Goal: Communication & Community: Answer question/provide support

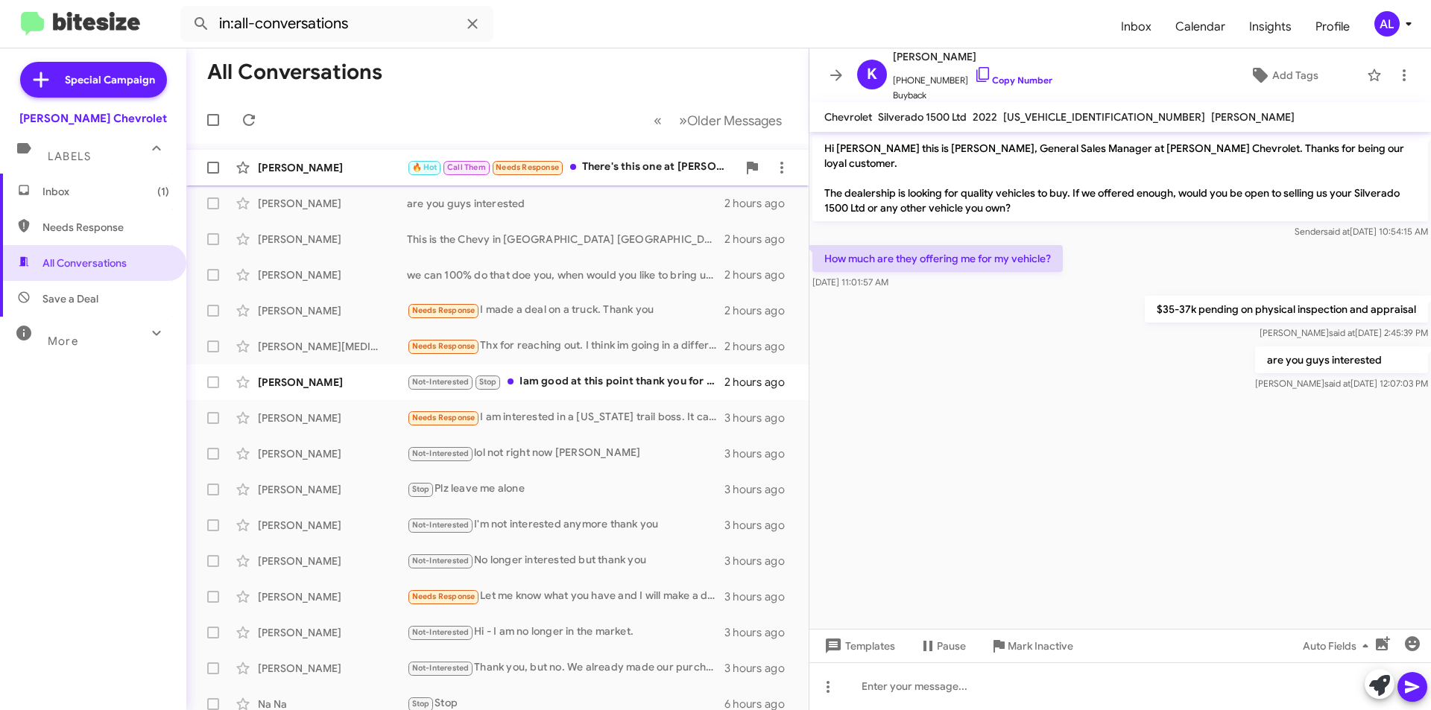
click at [646, 165] on div "🔥 Hot Call Them Needs Response There's this one at [PERSON_NAME] denville right…" at bounding box center [572, 167] width 330 height 17
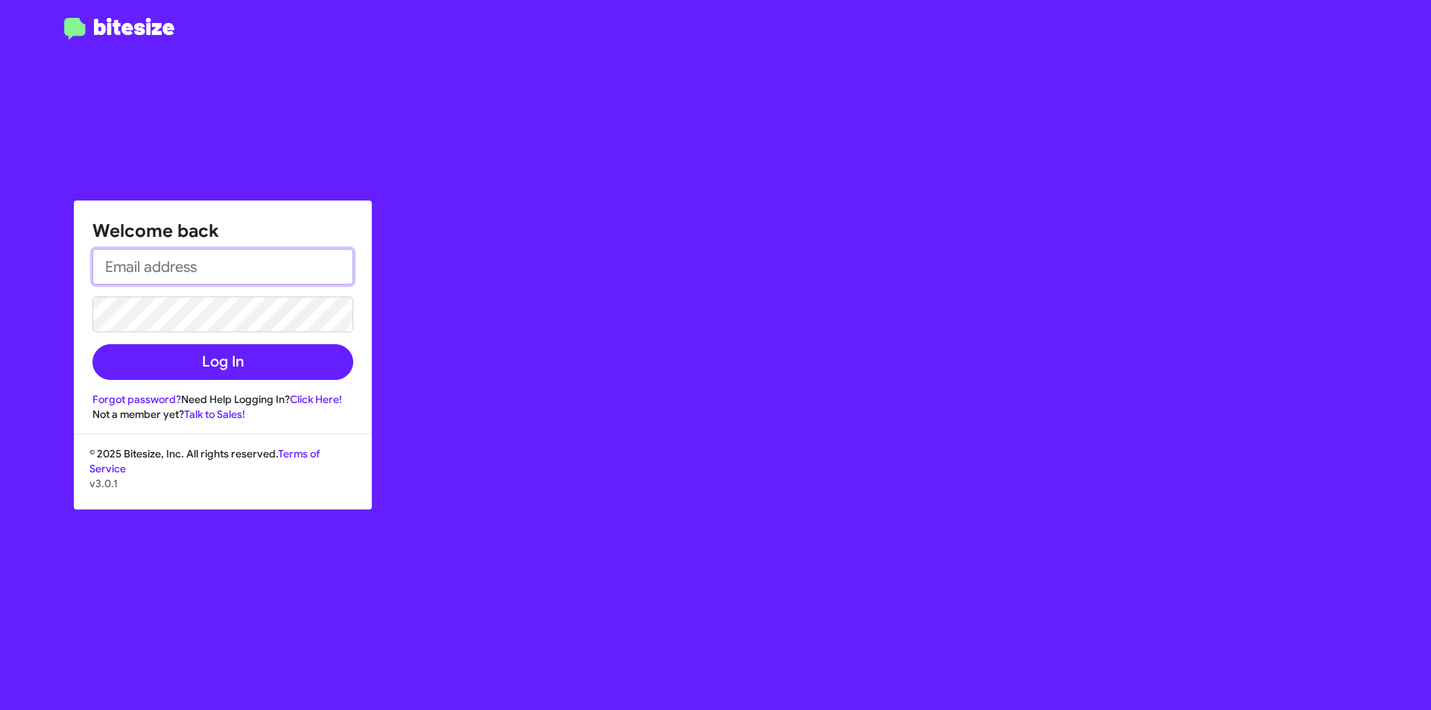
click at [193, 269] on input "email" at bounding box center [222, 267] width 261 height 36
type input "[EMAIL_ADDRESS][DOMAIN_NAME]"
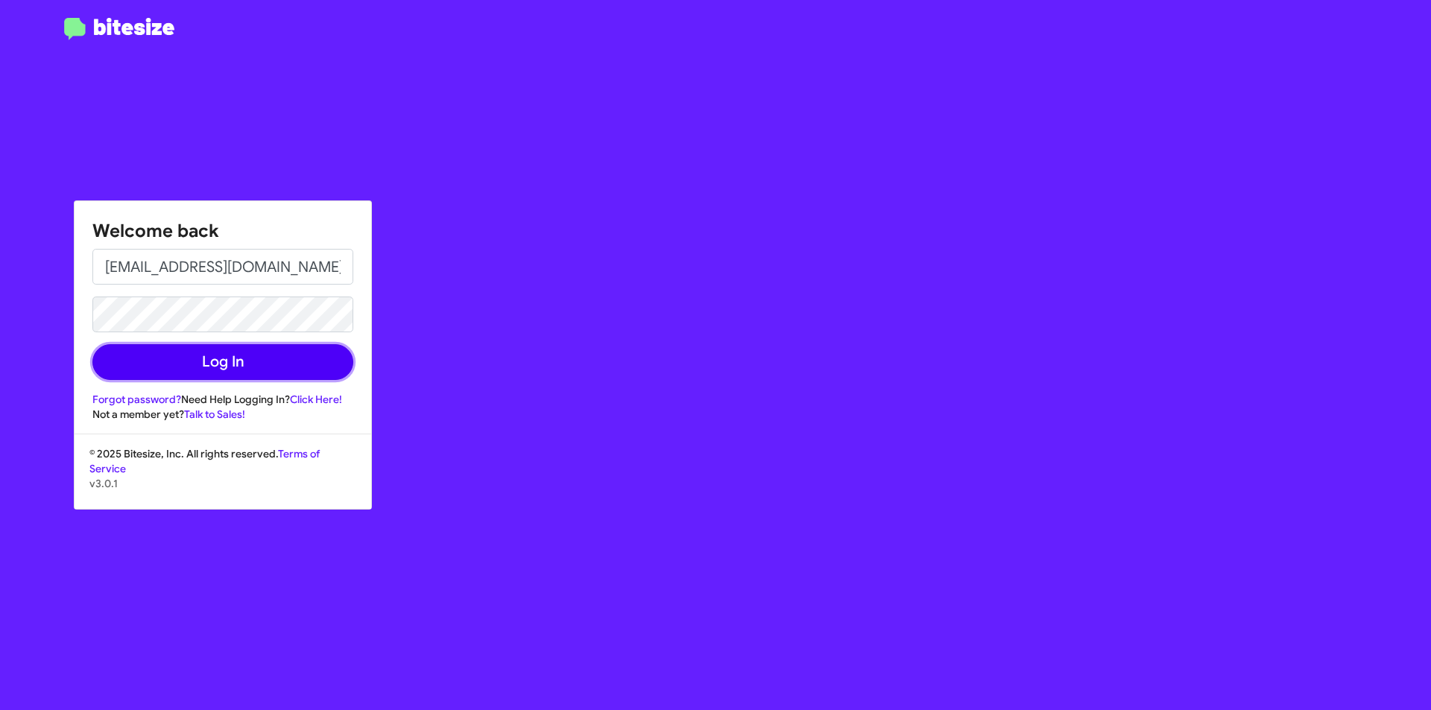
click at [250, 372] on button "Log In" at bounding box center [222, 362] width 261 height 36
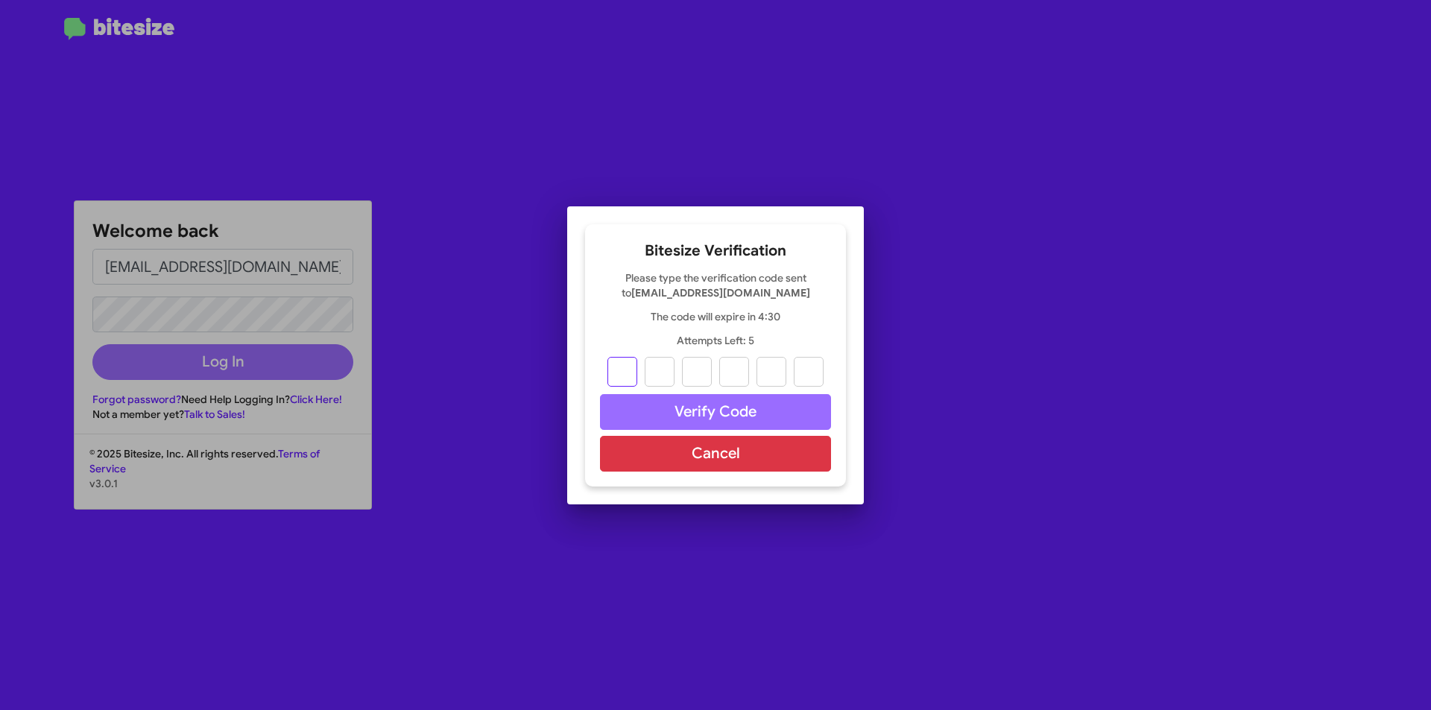
type input "1"
type input "5"
type input "0"
type input "6"
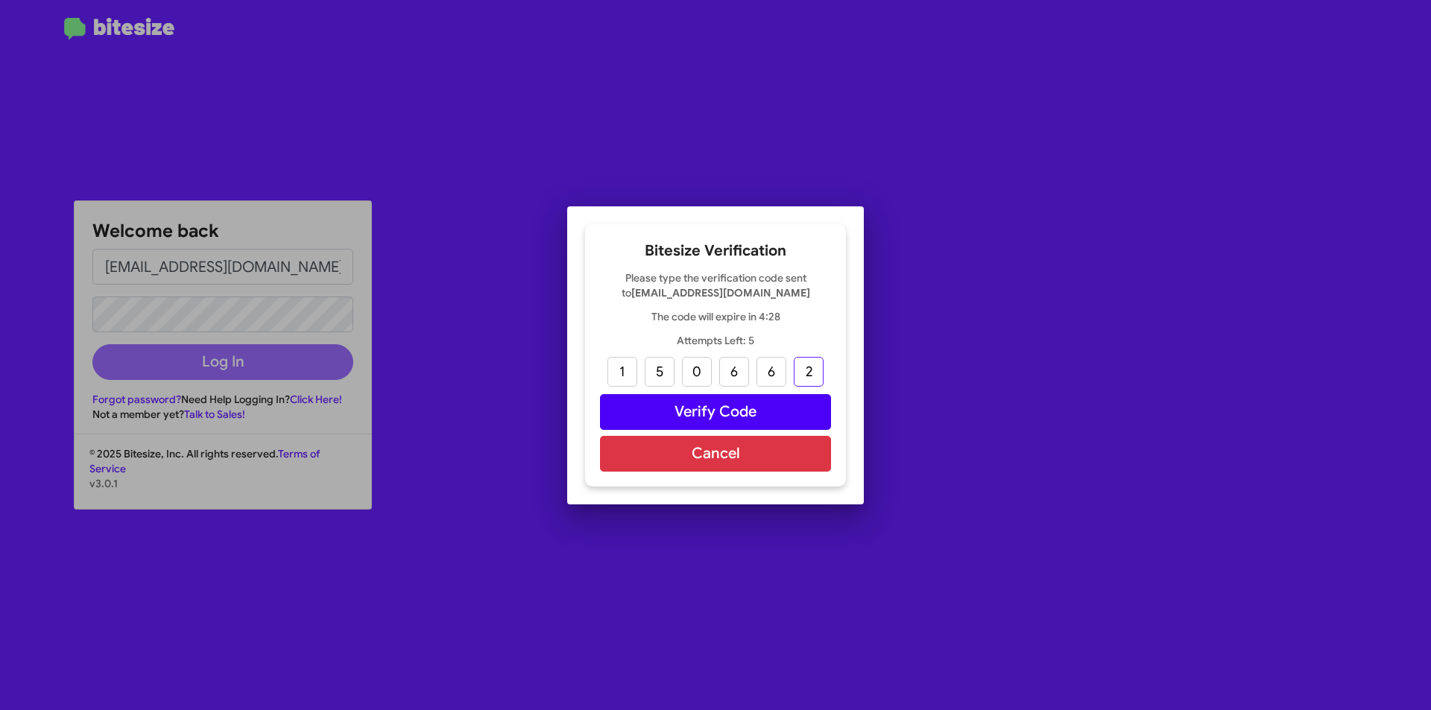
type input "2"
click at [706, 412] on button "Verify Code" at bounding box center [715, 412] width 231 height 36
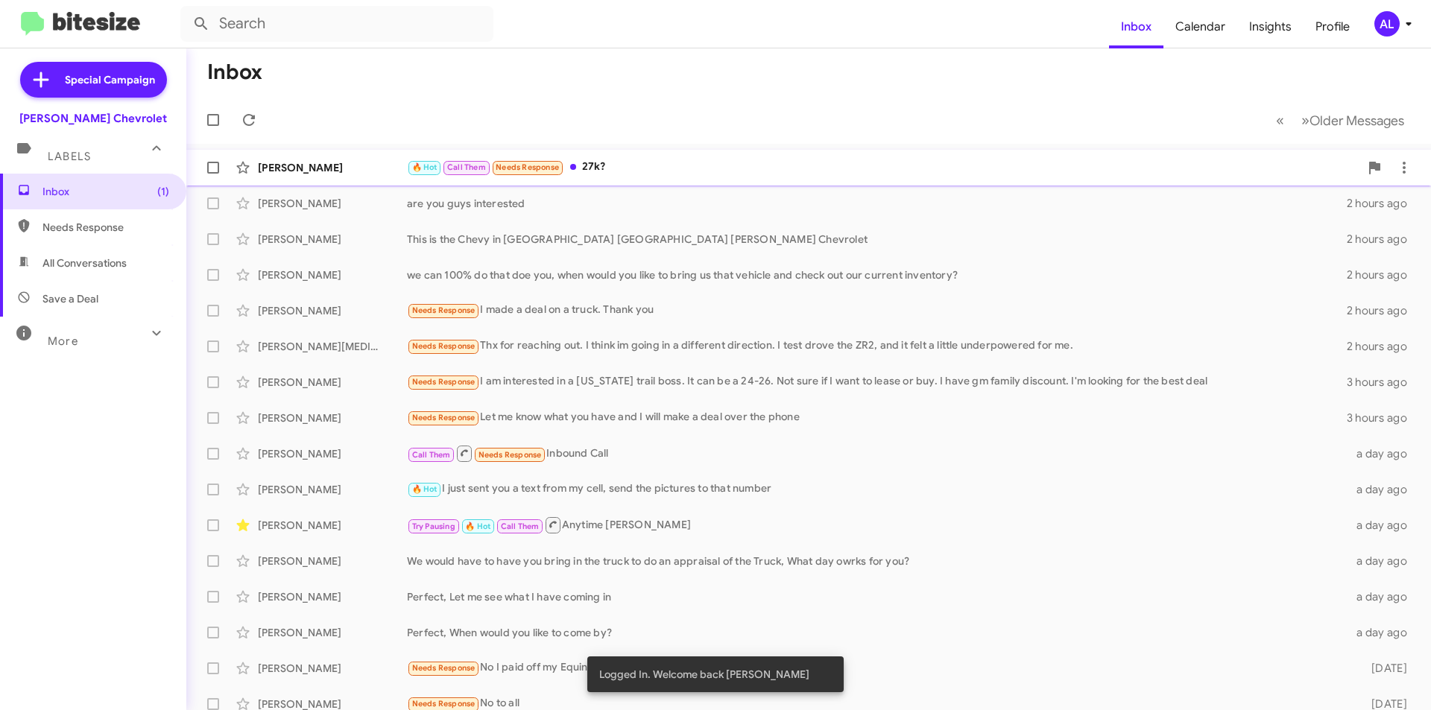
click at [673, 165] on div "🔥 Hot Call Them Needs Response 27k?" at bounding box center [883, 167] width 953 height 17
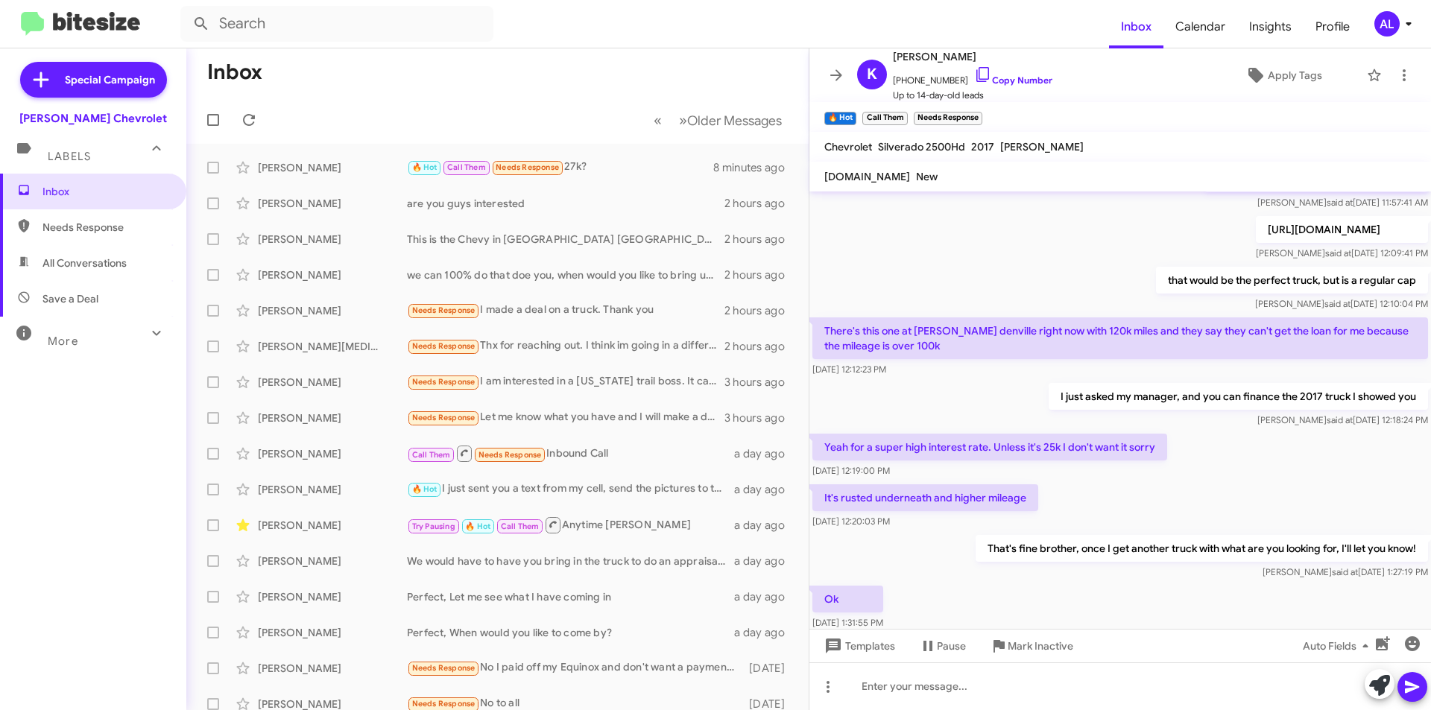
scroll to position [472, 0]
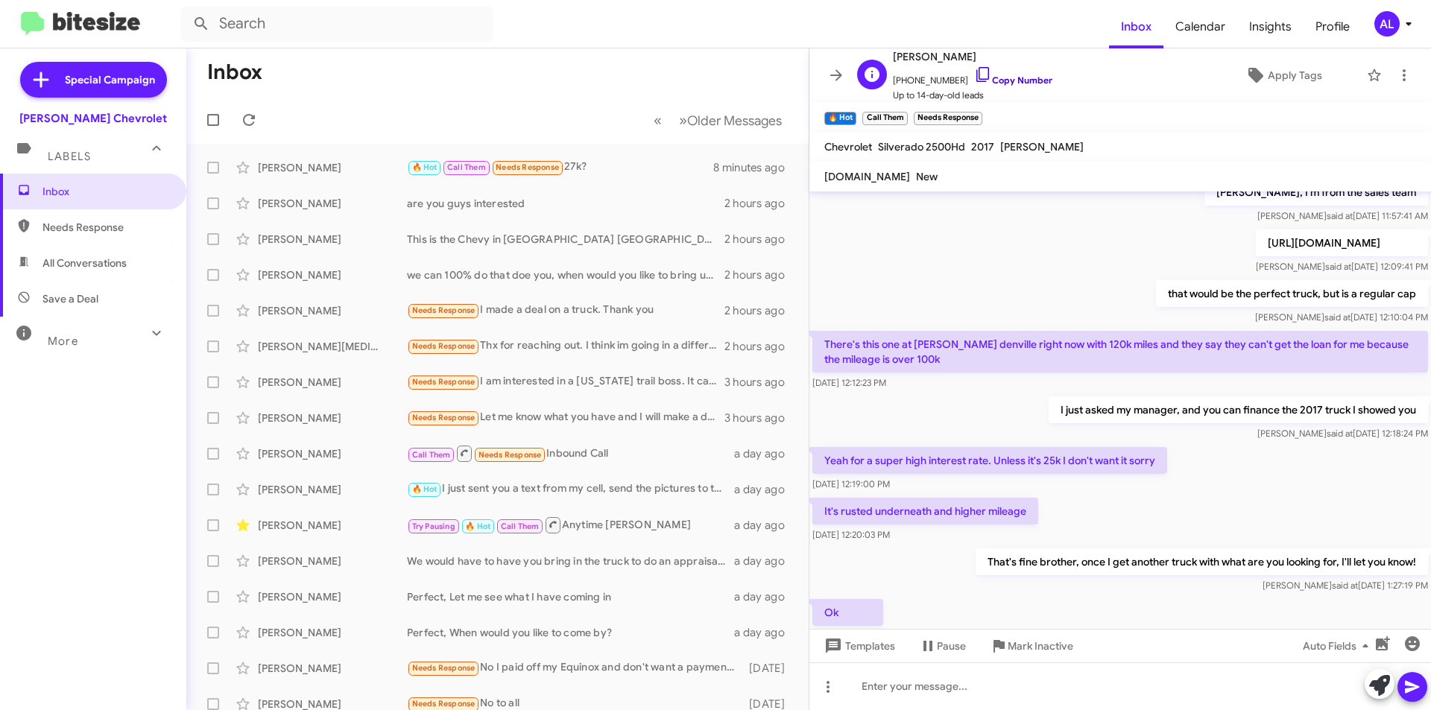
click at [980, 83] on link "Copy Number" at bounding box center [1013, 80] width 78 height 11
click at [75, 169] on mat-expansion-panel-header "Labels" at bounding box center [93, 150] width 186 height 48
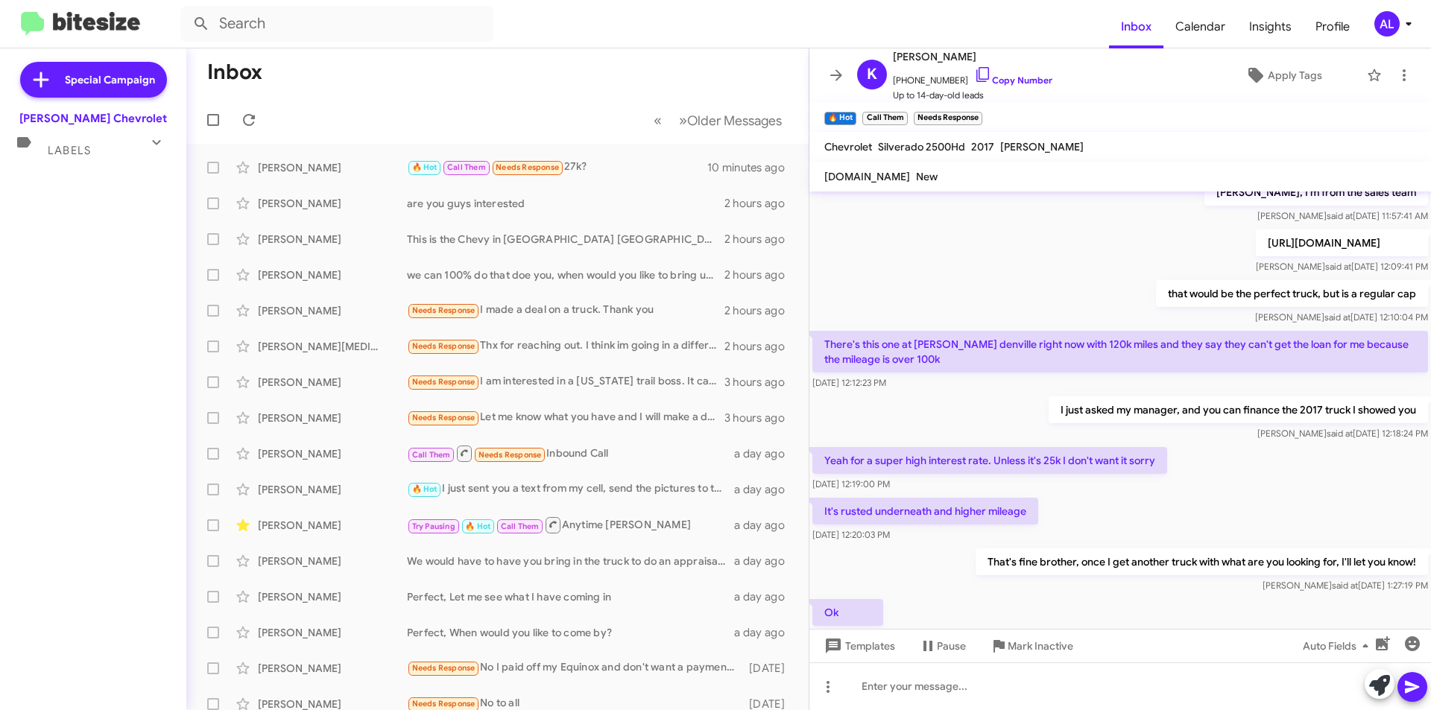
click at [76, 156] on span "Labels" at bounding box center [69, 150] width 43 height 13
